Goal: Information Seeking & Learning: Learn about a topic

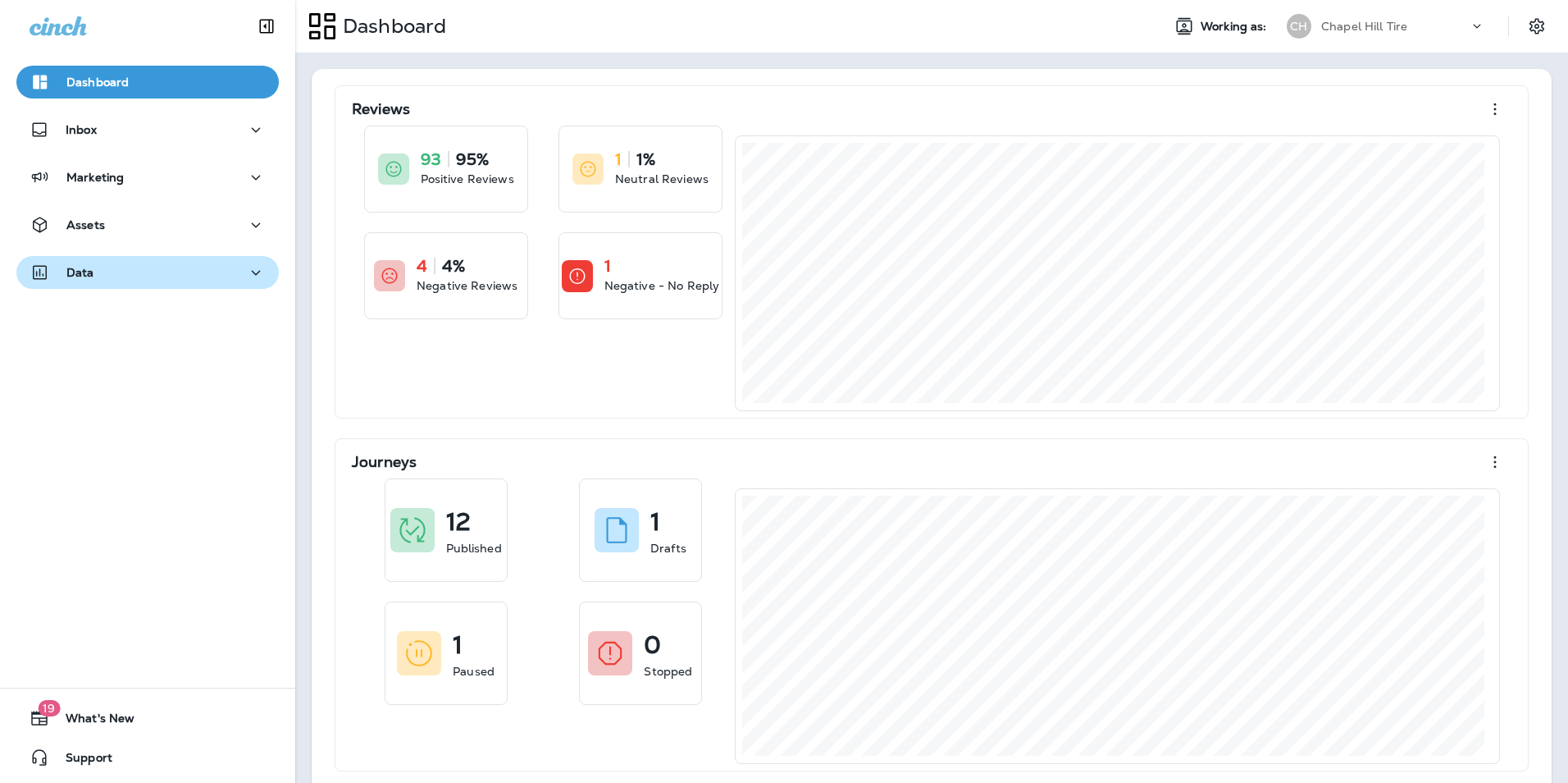
click at [115, 273] on div "Data" at bounding box center [147, 272] width 236 height 20
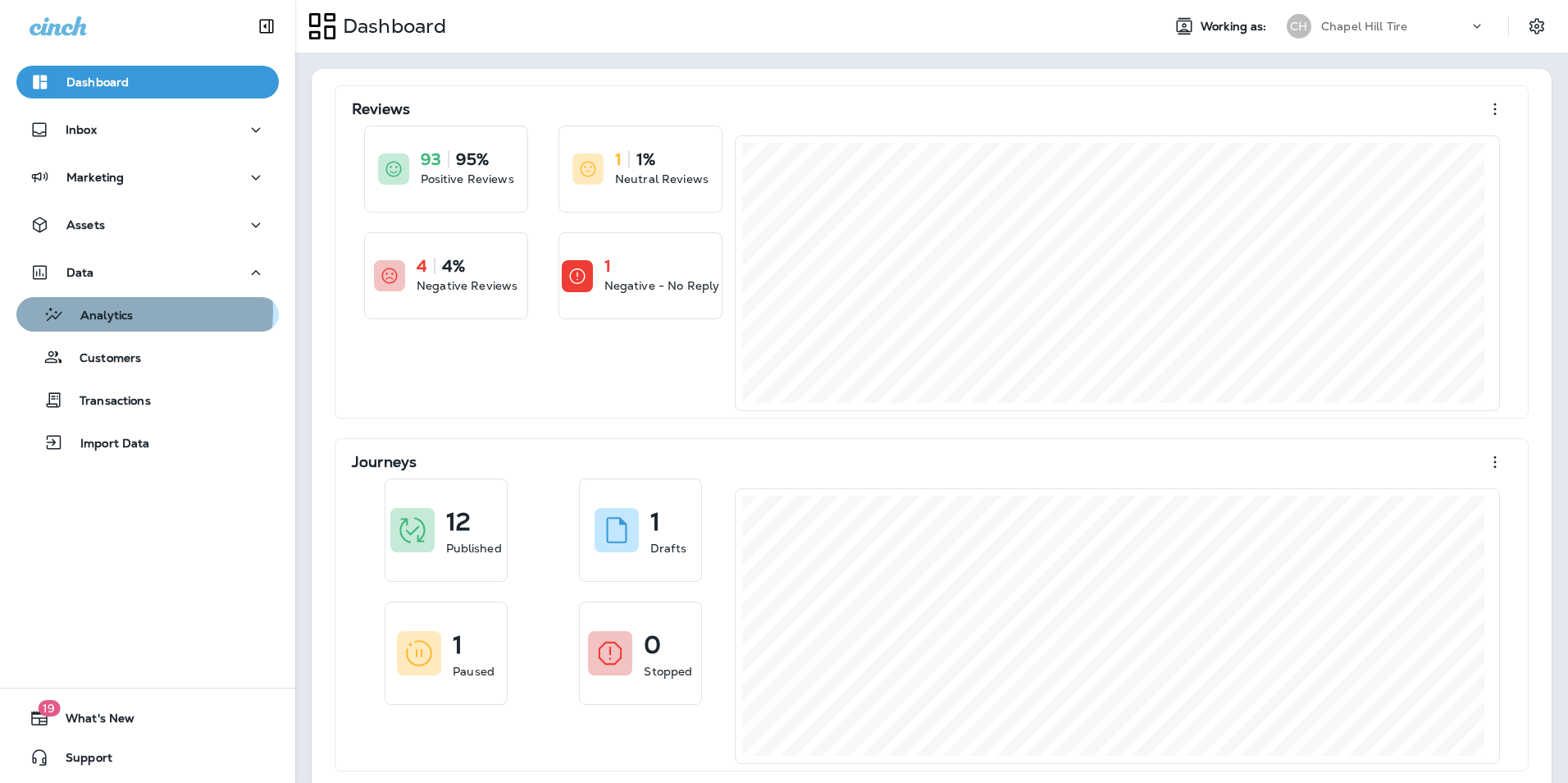
drag, startPoint x: 102, startPoint y: 310, endPoint x: 121, endPoint y: 299, distance: 22.0
click at [103, 310] on p "Analytics" at bounding box center [98, 316] width 69 height 16
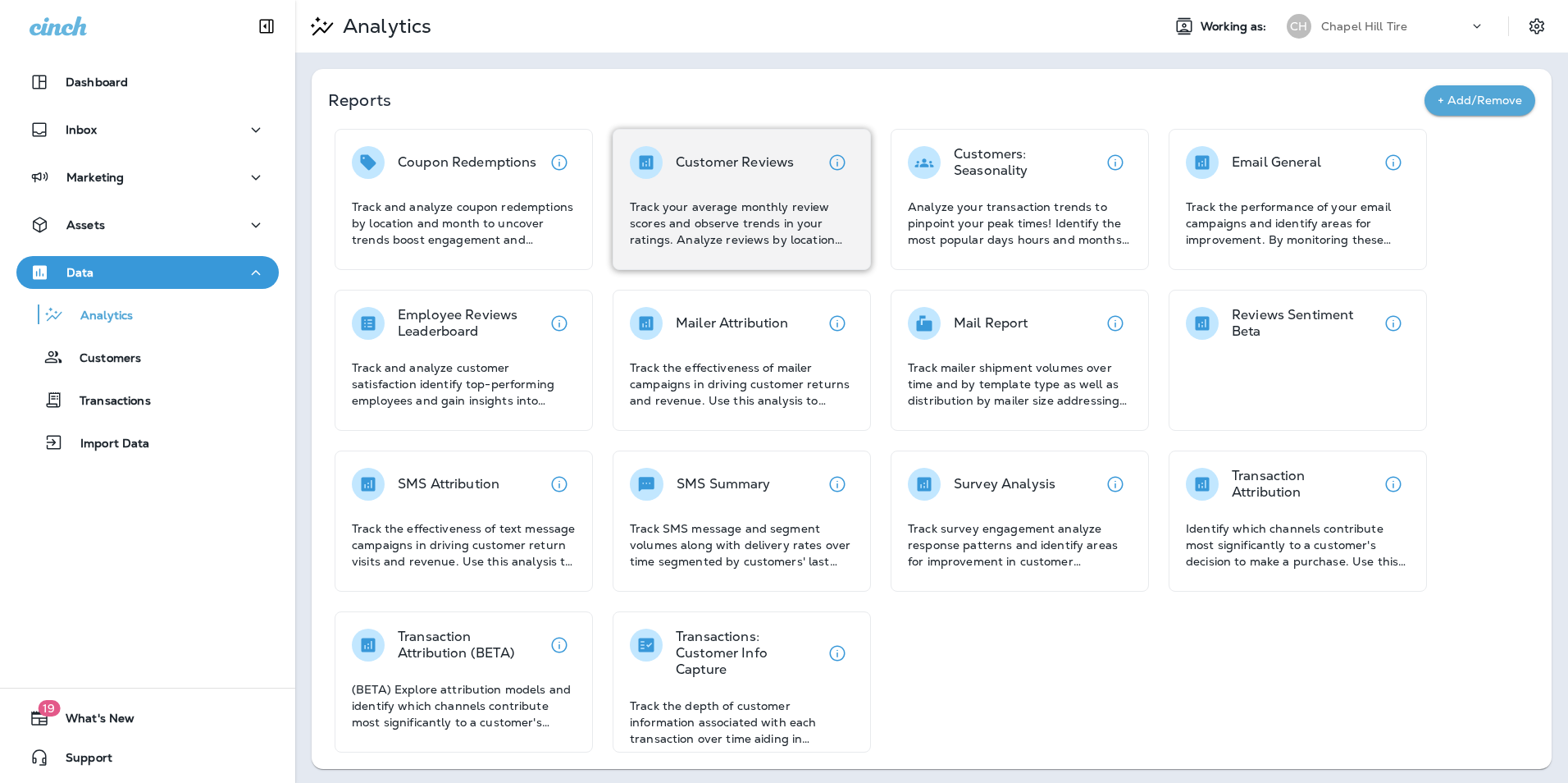
click at [695, 203] on p "Track your average monthly review scores and observe trends in your ratings. An…" at bounding box center [742, 223] width 224 height 49
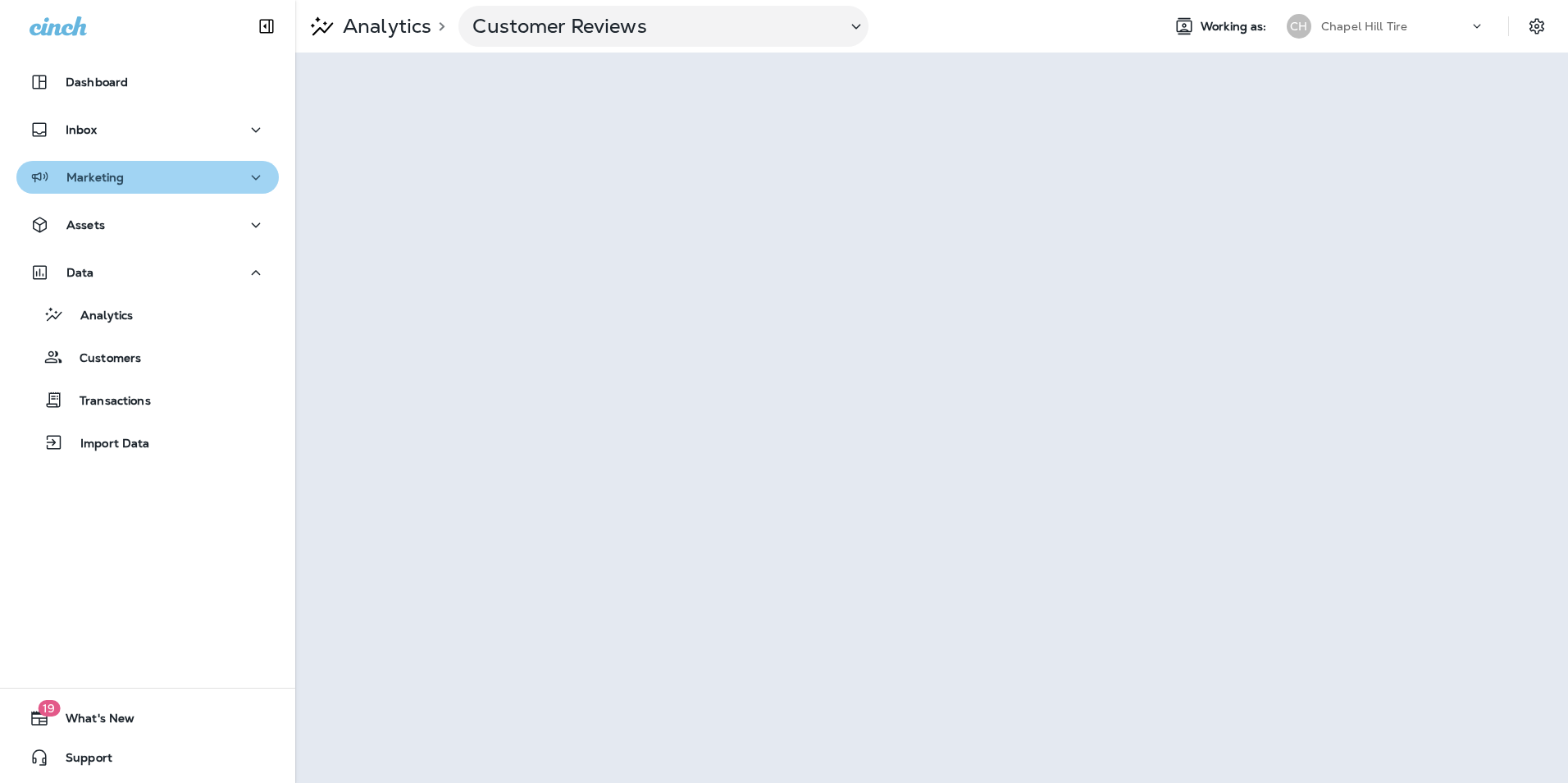
click at [190, 173] on div "Marketing" at bounding box center [147, 177] width 236 height 20
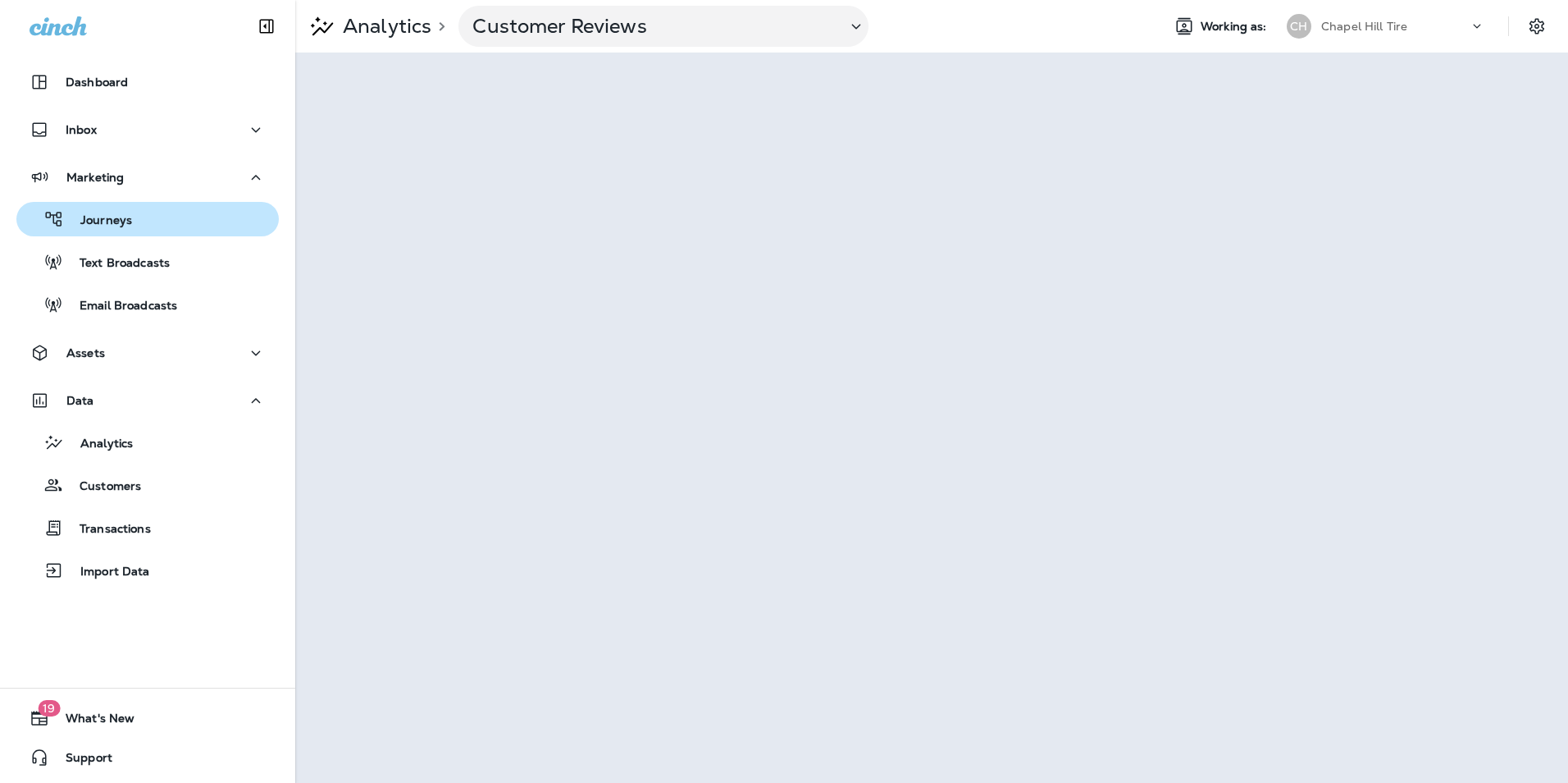
click at [124, 216] on p "Journeys" at bounding box center [98, 221] width 68 height 16
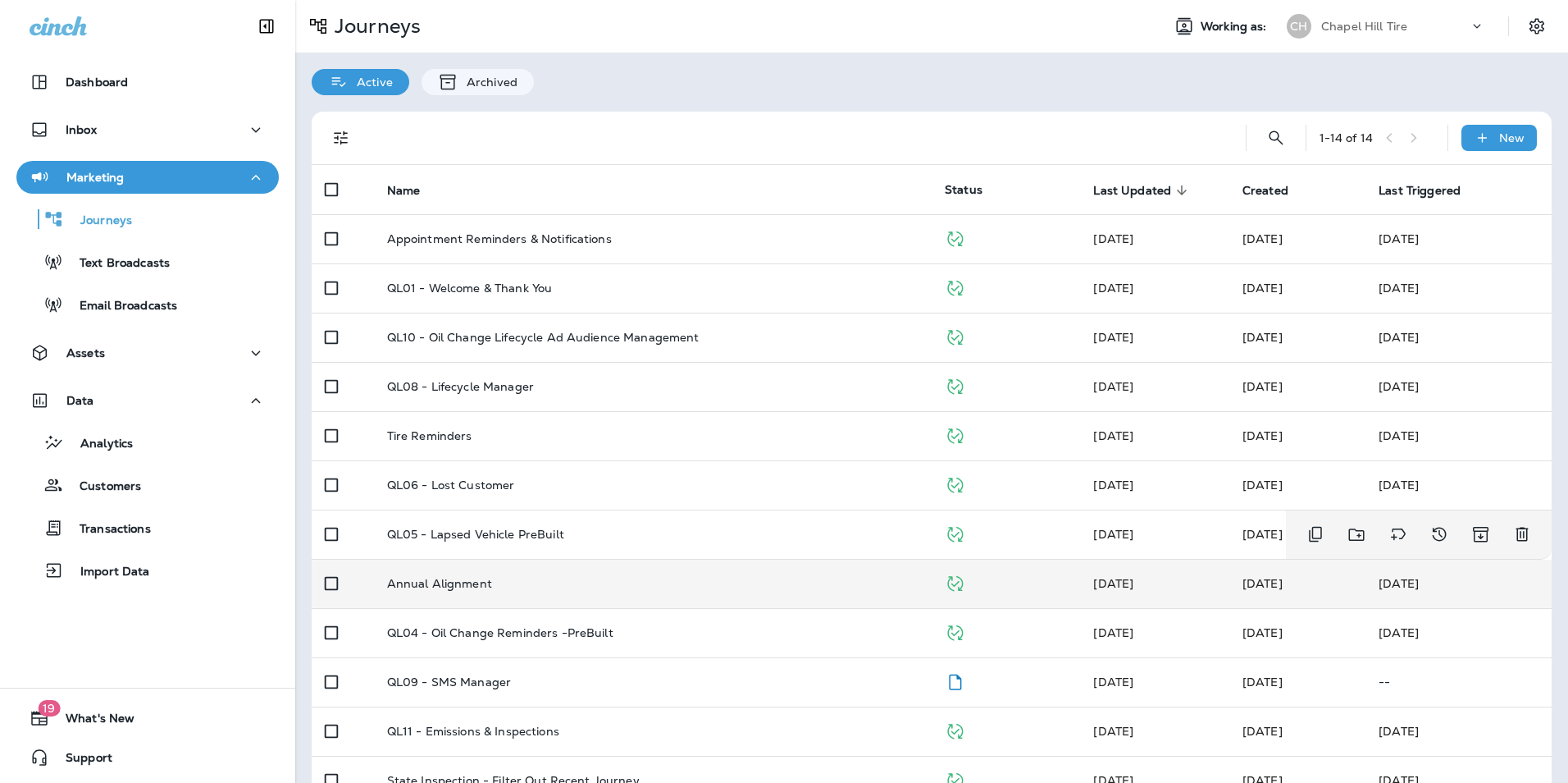
scroll to position [82, 0]
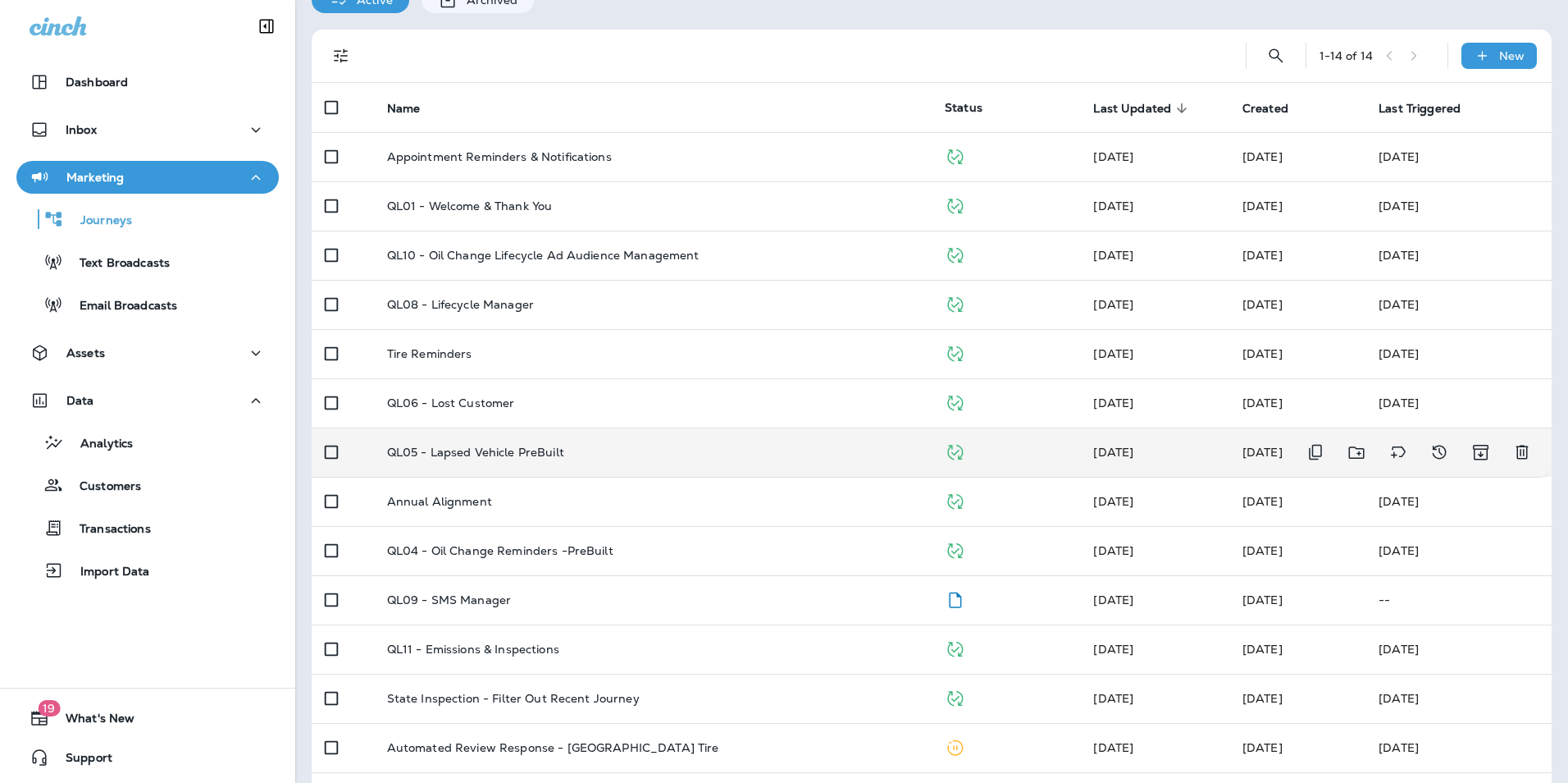
click at [495, 450] on p "QL05 - Lapsed Vehicle PreBuilt" at bounding box center [476, 451] width 177 height 13
